Goal: Complete application form: Complete application form

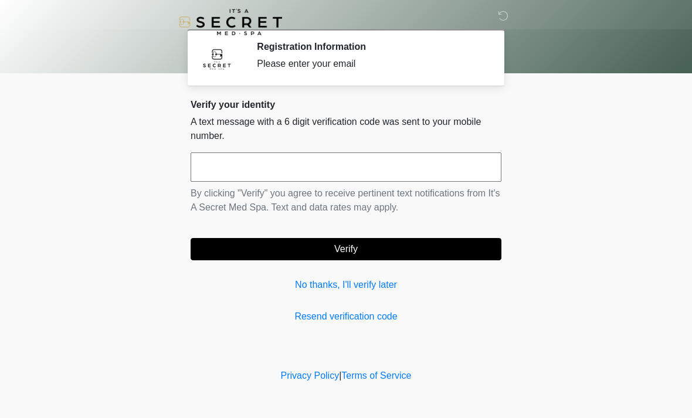
click at [352, 163] on input "text" at bounding box center [346, 166] width 311 height 29
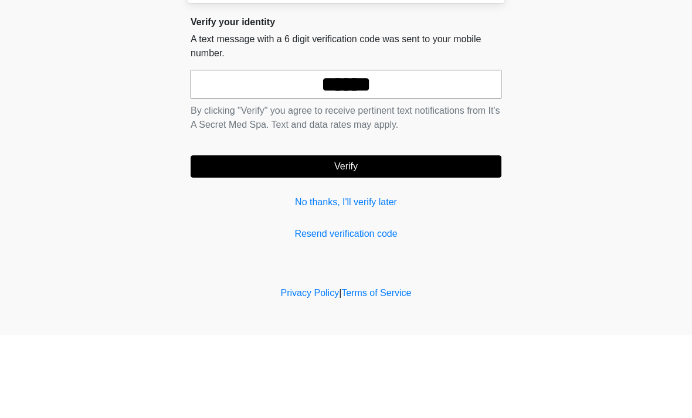
type input "******"
click at [443, 238] on button "Verify" at bounding box center [346, 249] width 311 height 22
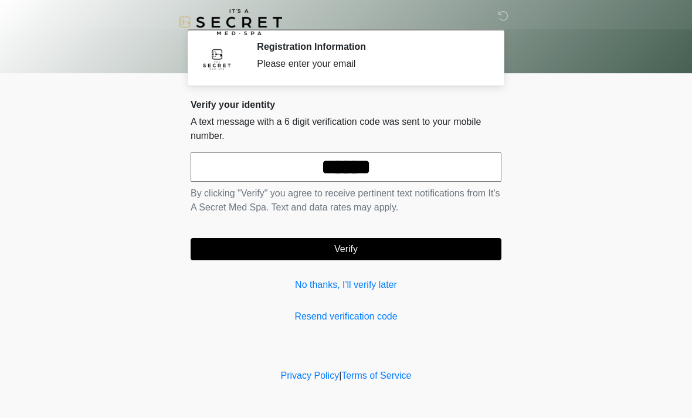
click at [380, 245] on button "Verify" at bounding box center [346, 249] width 311 height 22
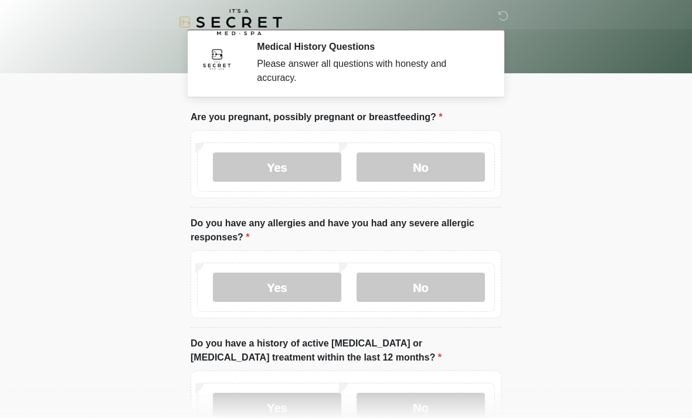
click at [422, 172] on label "No" at bounding box center [420, 166] width 128 height 29
click at [458, 286] on label "No" at bounding box center [420, 287] width 128 height 29
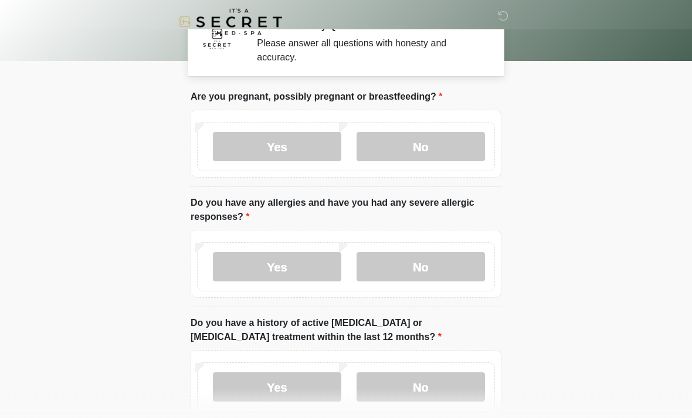
scroll to position [26, 0]
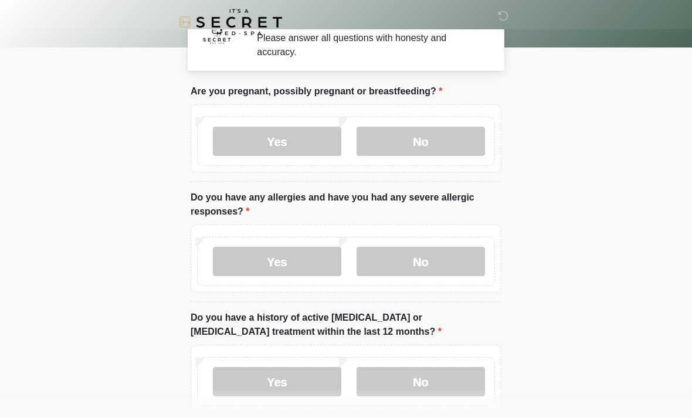
click at [447, 389] on label "No" at bounding box center [420, 381] width 128 height 29
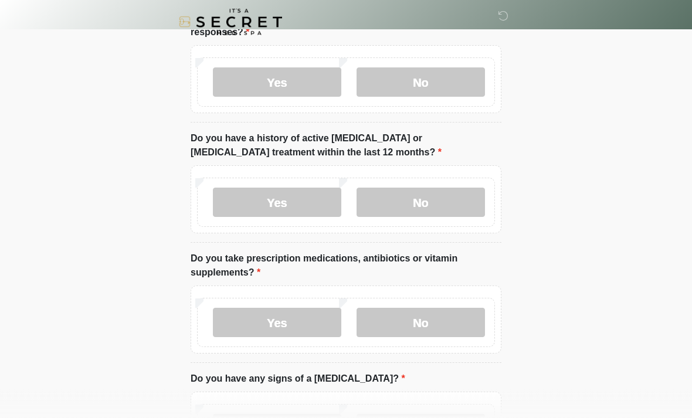
scroll to position [225, 0]
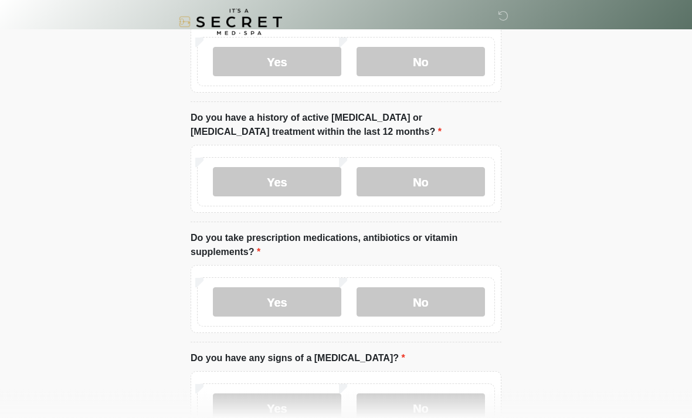
click at [442, 322] on div "Yes No" at bounding box center [346, 302] width 298 height 49
click at [429, 315] on label "No" at bounding box center [420, 302] width 128 height 29
click at [422, 416] on label "No" at bounding box center [420, 407] width 128 height 29
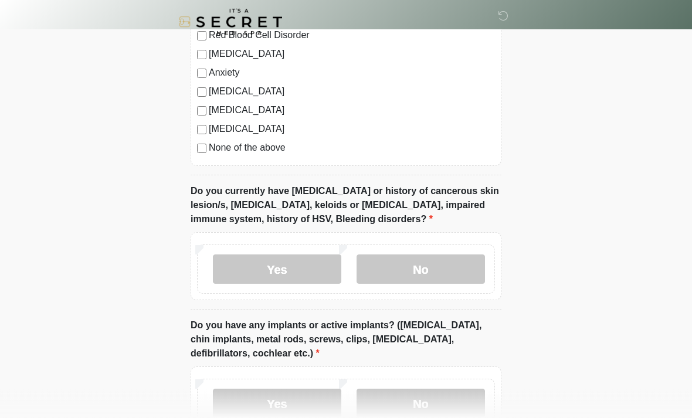
scroll to position [823, 0]
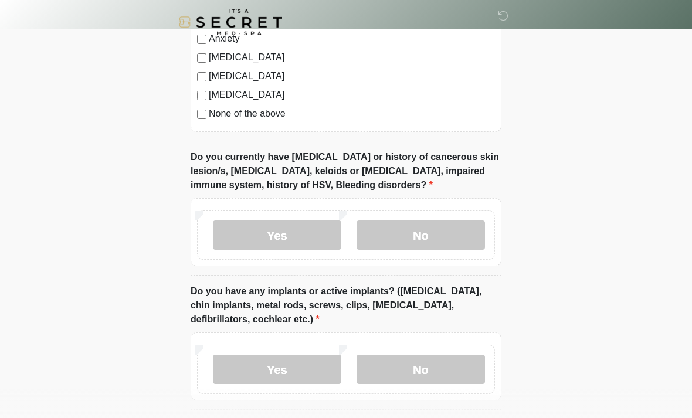
click at [474, 229] on label "No" at bounding box center [420, 234] width 128 height 29
click at [438, 381] on label "No" at bounding box center [420, 369] width 128 height 29
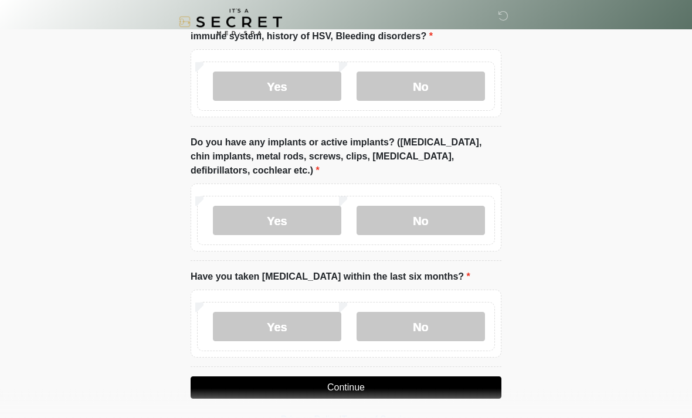
scroll to position [976, 0]
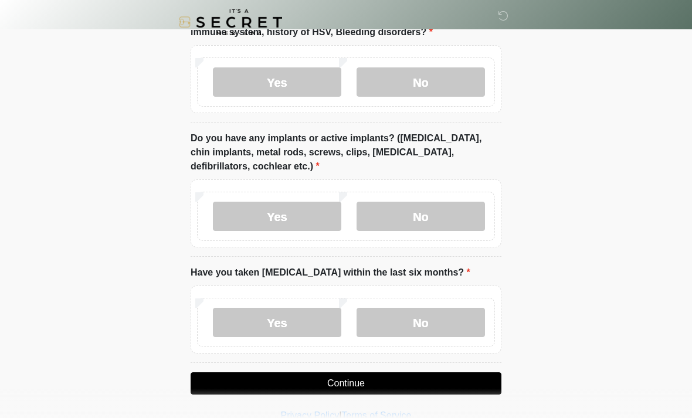
click at [422, 312] on label "No" at bounding box center [420, 322] width 128 height 29
click at [436, 378] on button "Continue" at bounding box center [346, 383] width 311 height 22
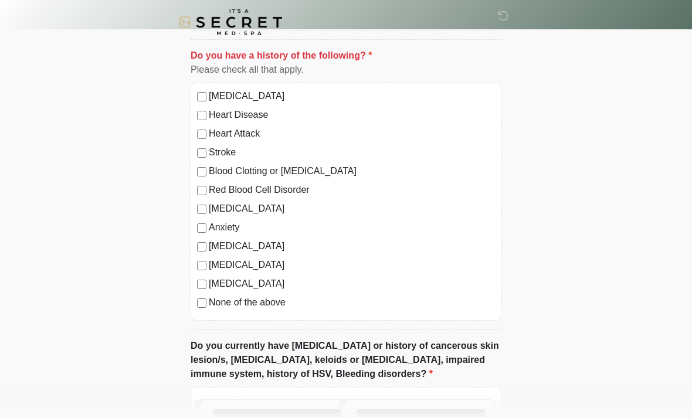
click at [273, 300] on label "None of the above" at bounding box center [352, 302] width 286 height 14
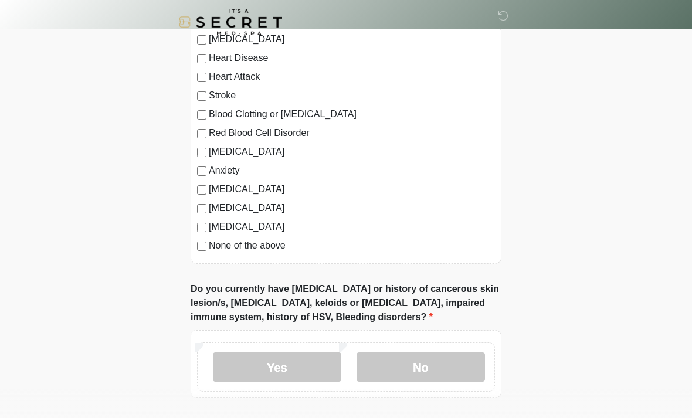
scroll to position [743, 0]
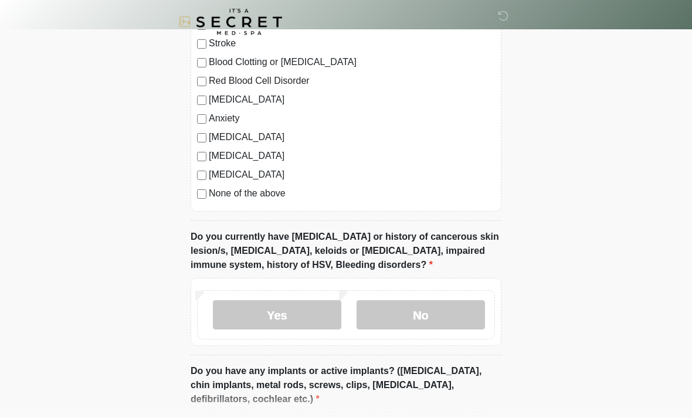
click at [429, 313] on label "No" at bounding box center [420, 315] width 128 height 29
click at [462, 312] on label "No" at bounding box center [420, 315] width 128 height 29
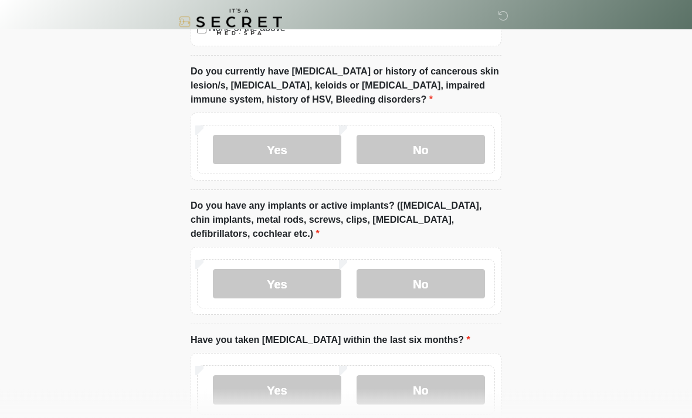
scroll to position [976, 0]
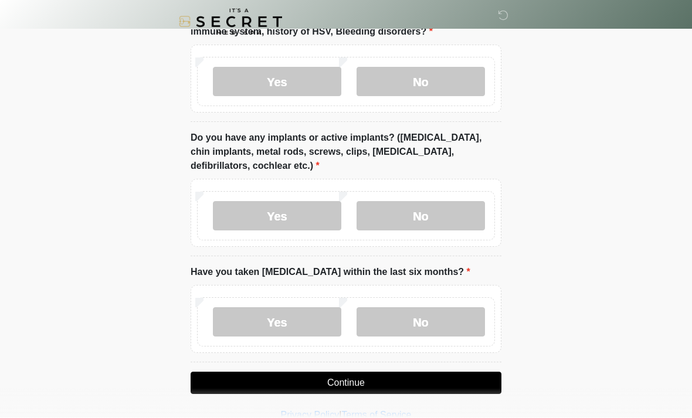
click at [400, 376] on button "Continue" at bounding box center [346, 383] width 311 height 22
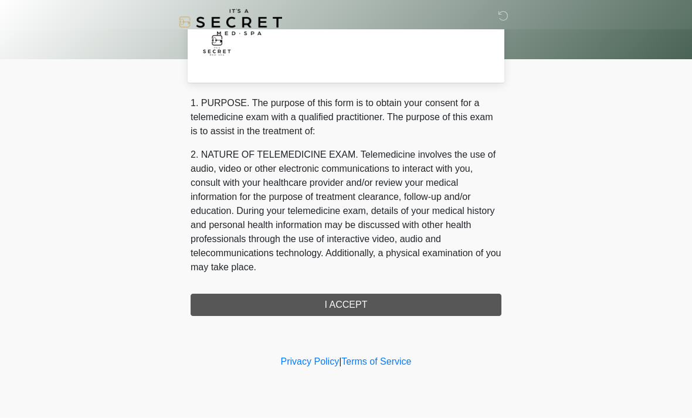
scroll to position [0, 0]
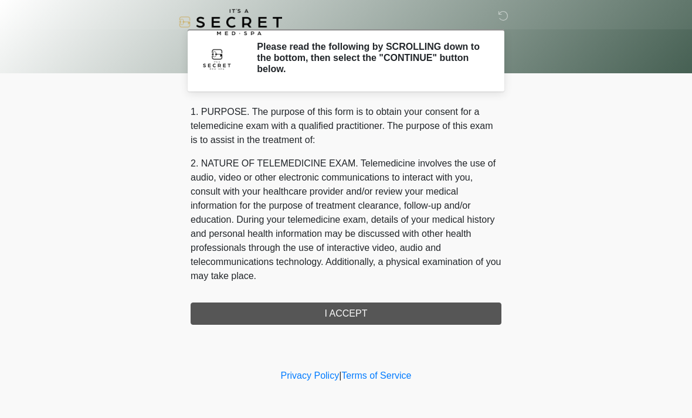
click at [399, 323] on div "1. PURPOSE. The purpose of this form is to obtain your consent for a telemedici…" at bounding box center [346, 215] width 311 height 220
click at [378, 322] on div "1. PURPOSE. The purpose of this form is to obtain your consent for a telemedici…" at bounding box center [346, 215] width 311 height 220
click at [393, 310] on div "1. PURPOSE. The purpose of this form is to obtain your consent for a telemedici…" at bounding box center [346, 215] width 311 height 220
click at [398, 314] on div "1. PURPOSE. The purpose of this form is to obtain your consent for a telemedici…" at bounding box center [346, 215] width 311 height 220
click at [397, 313] on div "1. PURPOSE. The purpose of this form is to obtain your consent for a telemedici…" at bounding box center [346, 215] width 311 height 220
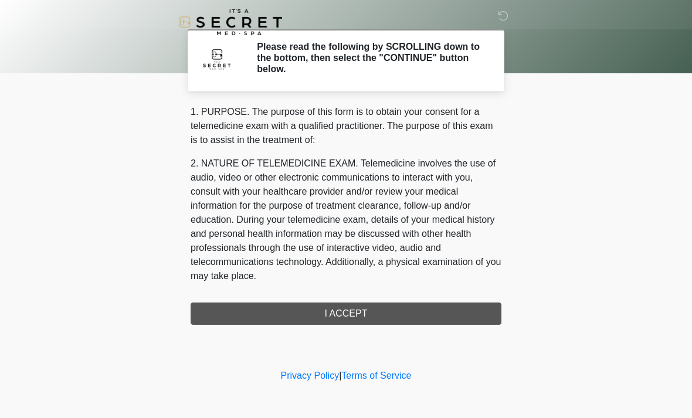
click at [381, 320] on div "1. PURPOSE. The purpose of this form is to obtain your consent for a telemedici…" at bounding box center [346, 215] width 311 height 220
click at [363, 313] on div "1. PURPOSE. The purpose of this form is to obtain your consent for a telemedici…" at bounding box center [346, 215] width 311 height 220
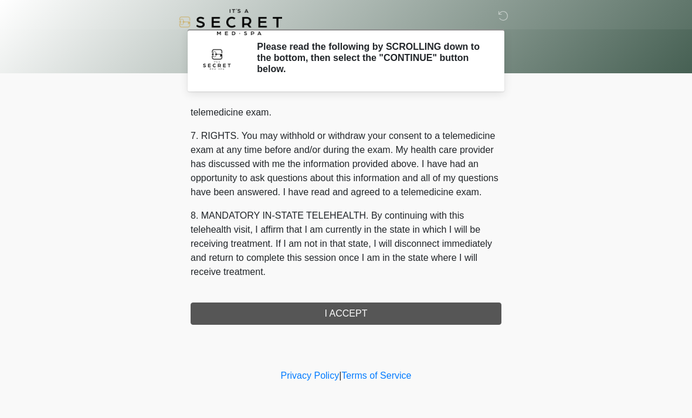
click at [393, 310] on div "1. PURPOSE. The purpose of this form is to obtain your consent for a telemedici…" at bounding box center [346, 215] width 311 height 220
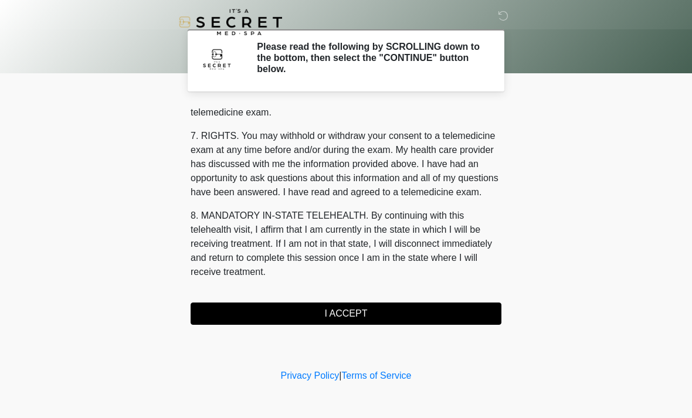
click at [390, 322] on button "I ACCEPT" at bounding box center [346, 313] width 311 height 22
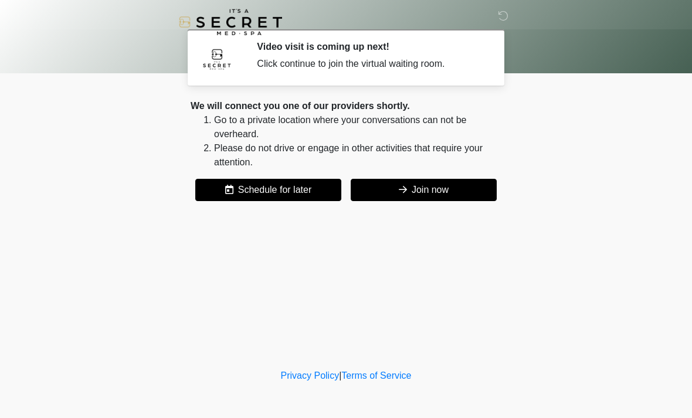
click at [446, 193] on button "Join now" at bounding box center [424, 190] width 146 height 22
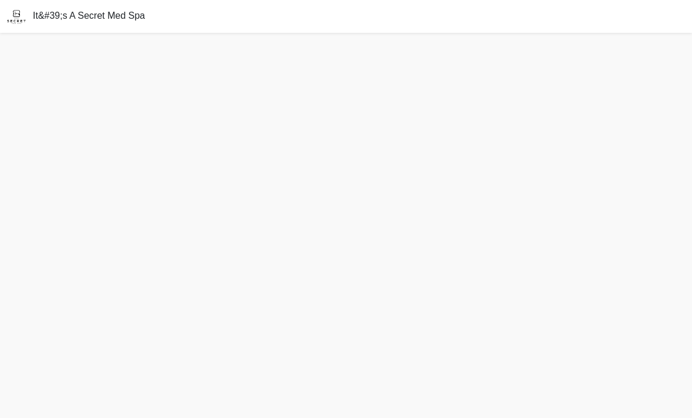
scroll to position [8, 0]
